Goal: Task Accomplishment & Management: Use online tool/utility

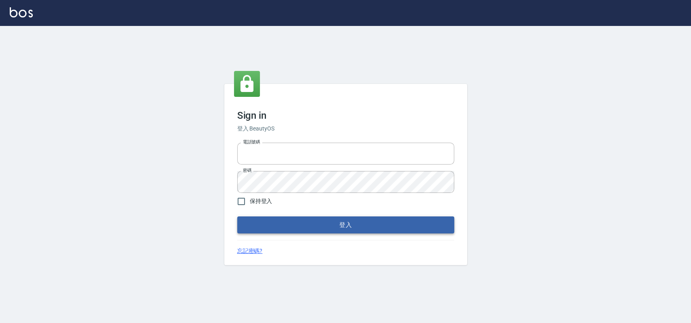
type input "033323173"
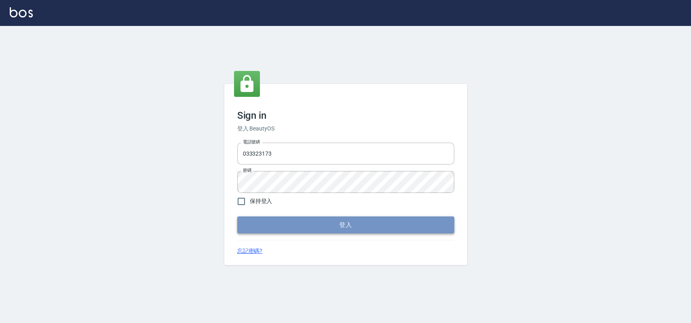
click at [261, 222] on button "登入" at bounding box center [345, 224] width 217 height 17
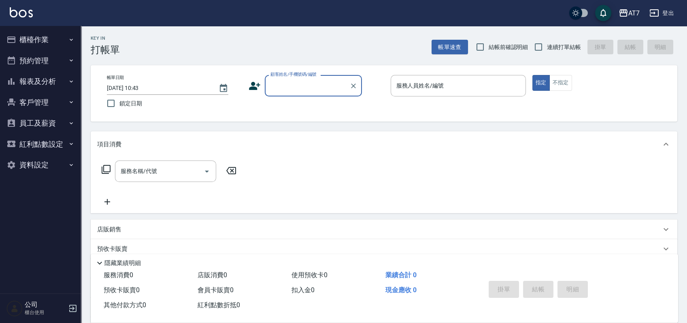
click at [60, 41] on button "櫃檯作業" at bounding box center [40, 39] width 74 height 21
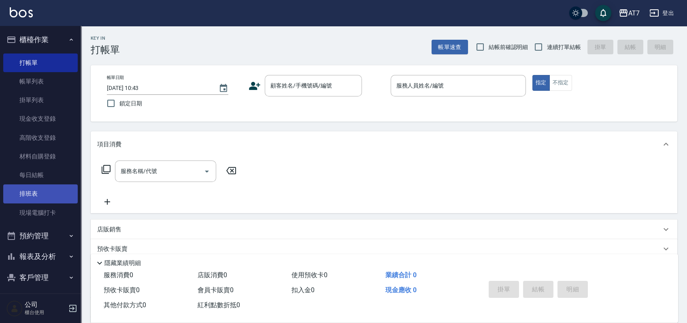
click at [44, 197] on link "排班表" at bounding box center [40, 193] width 74 height 19
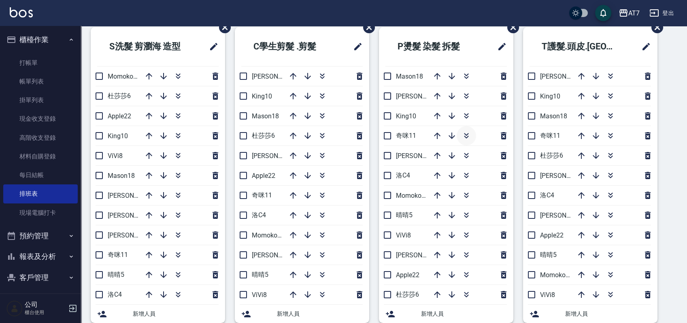
scroll to position [54, 0]
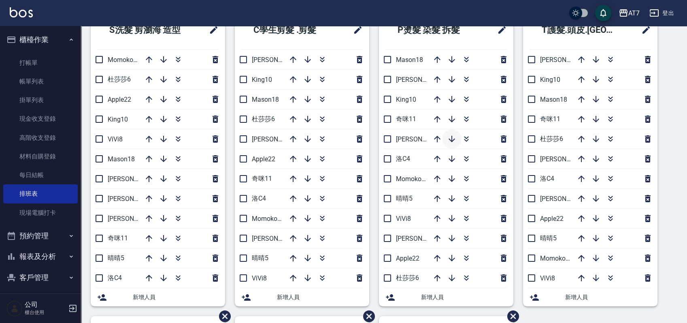
click at [455, 141] on icon "button" at bounding box center [452, 139] width 10 height 10
drag, startPoint x: 321, startPoint y: 2, endPoint x: 199, endPoint y: 44, distance: 129.0
click at [199, 44] on li "S洗髮 剪瀏海 造型" at bounding box center [158, 30] width 134 height 39
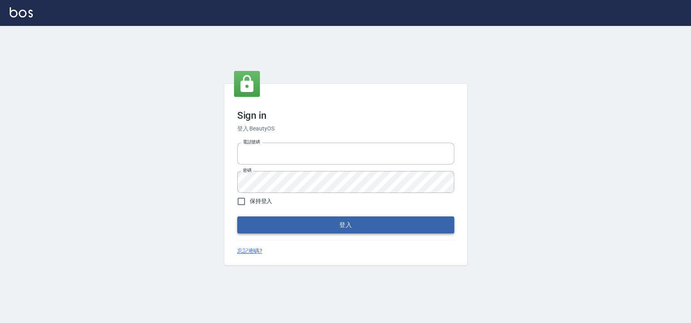
type input "033323173"
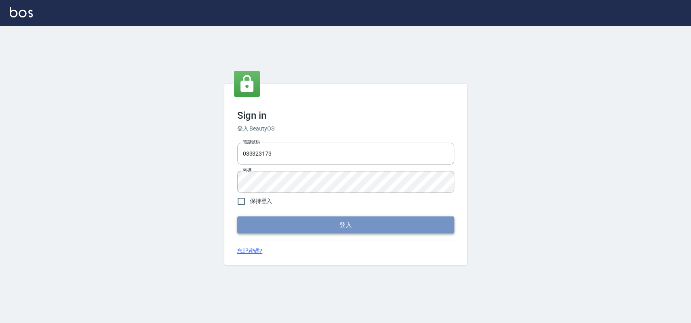
click at [324, 225] on button "登入" at bounding box center [345, 224] width 217 height 17
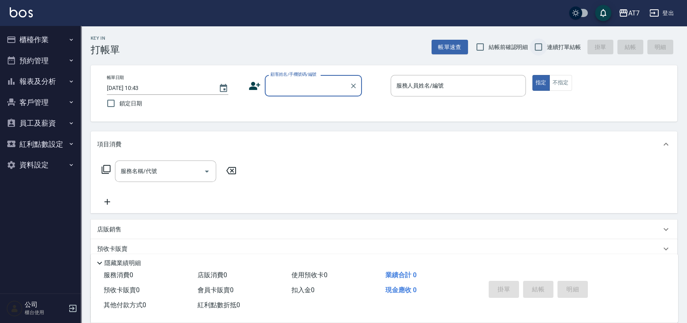
click at [536, 47] on input "連續打單結帳" at bounding box center [538, 46] width 17 height 17
checkbox input "true"
